Goal: Check status

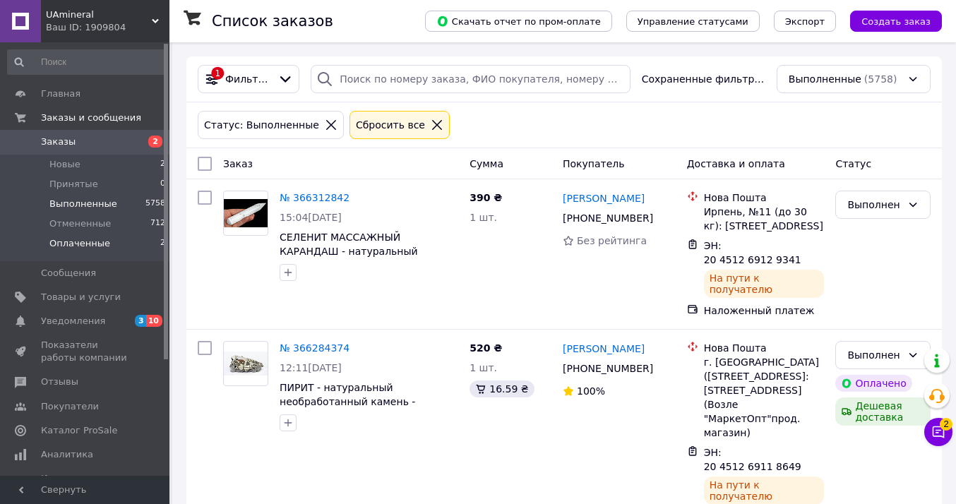
click at [94, 242] on span "Оплаченные" at bounding box center [79, 243] width 61 height 13
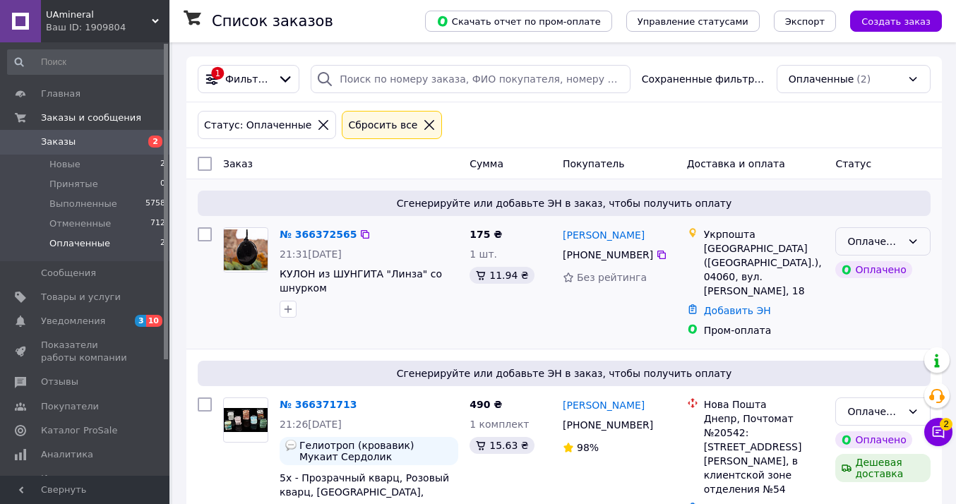
click at [914, 241] on icon at bounding box center [912, 241] width 11 height 11
click at [878, 273] on li "Принят" at bounding box center [883, 271] width 94 height 25
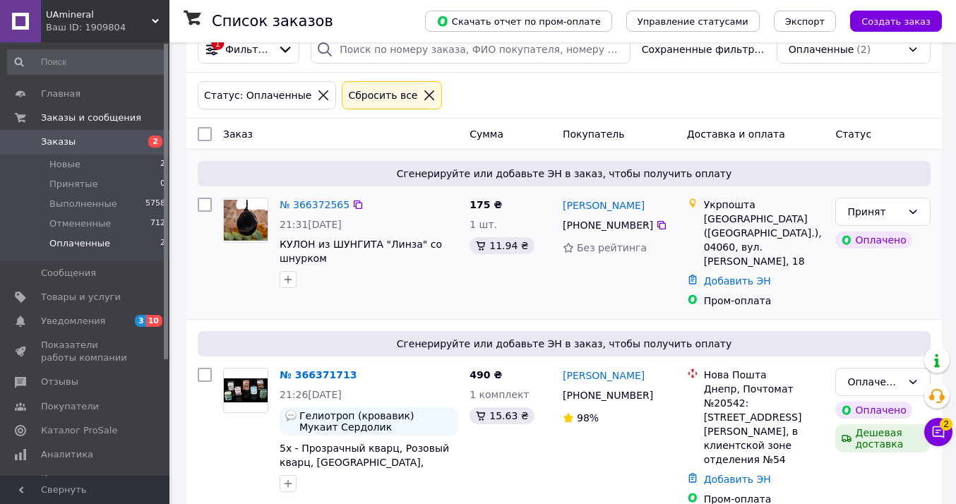
scroll to position [29, 0]
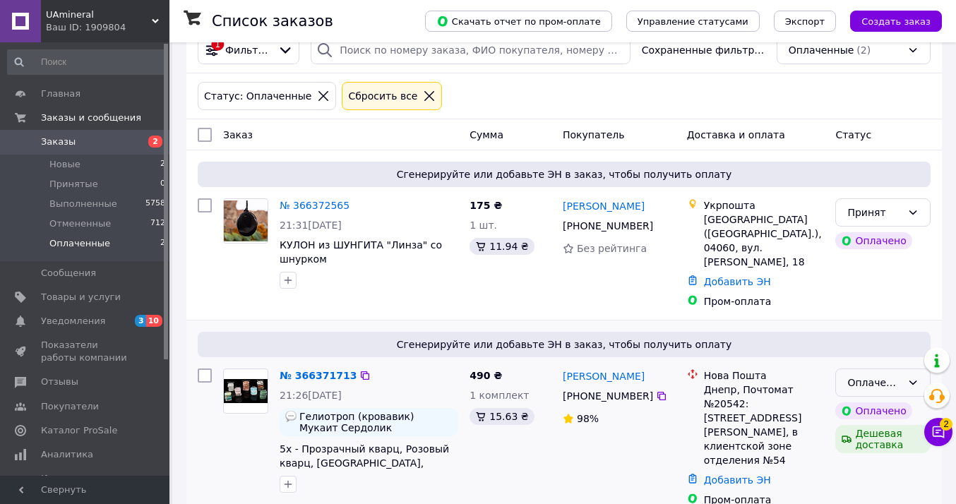
click at [874, 378] on div "Оплаченный" at bounding box center [882, 382] width 95 height 28
click at [876, 399] on li "Принят" at bounding box center [883, 398] width 94 height 25
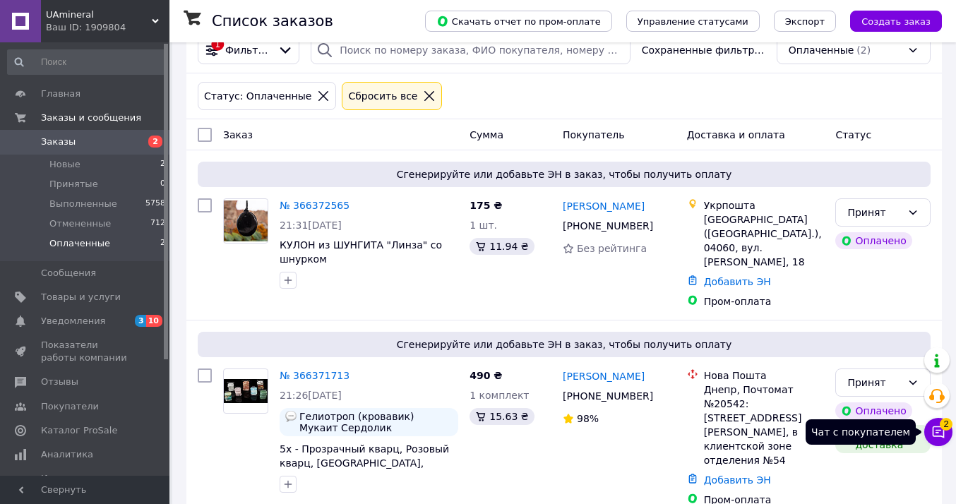
click at [934, 432] on icon at bounding box center [938, 432] width 14 height 14
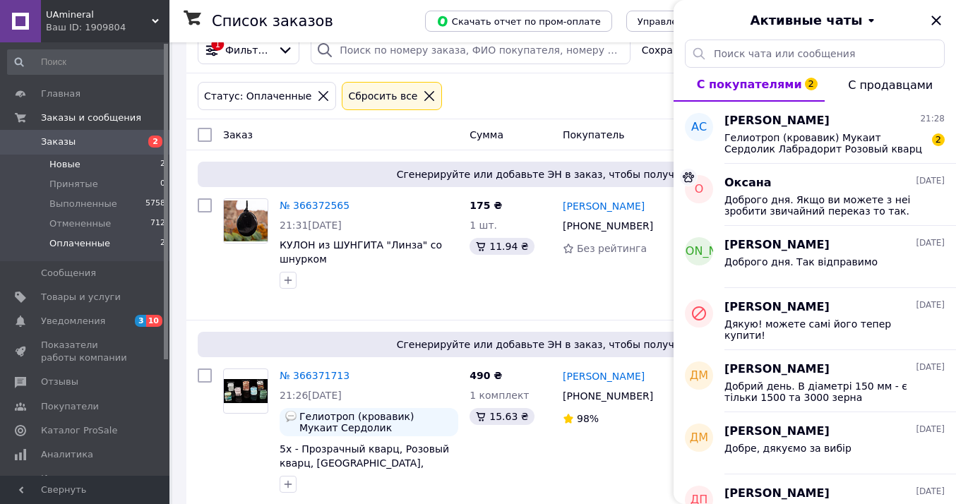
click at [71, 169] on span "Новые" at bounding box center [64, 164] width 31 height 13
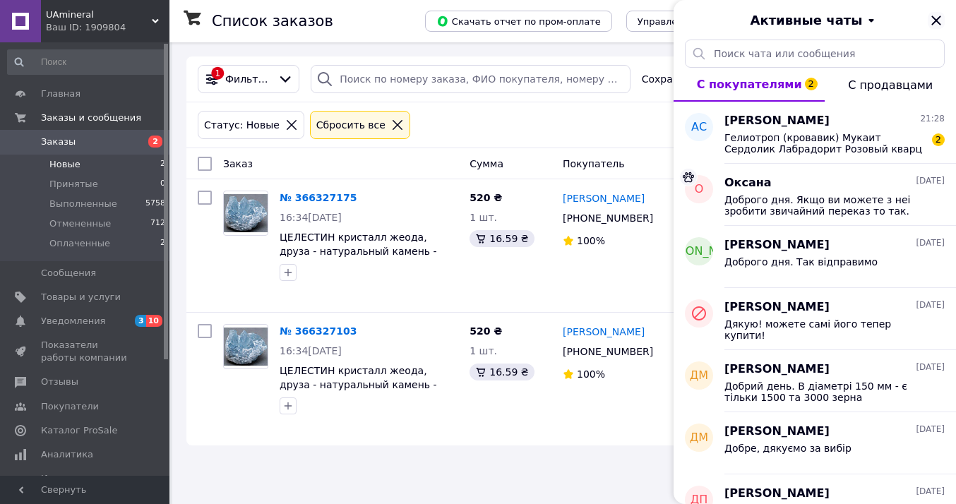
click at [935, 23] on icon "Закрыть" at bounding box center [935, 20] width 17 height 17
